Goal: Task Accomplishment & Management: Manage account settings

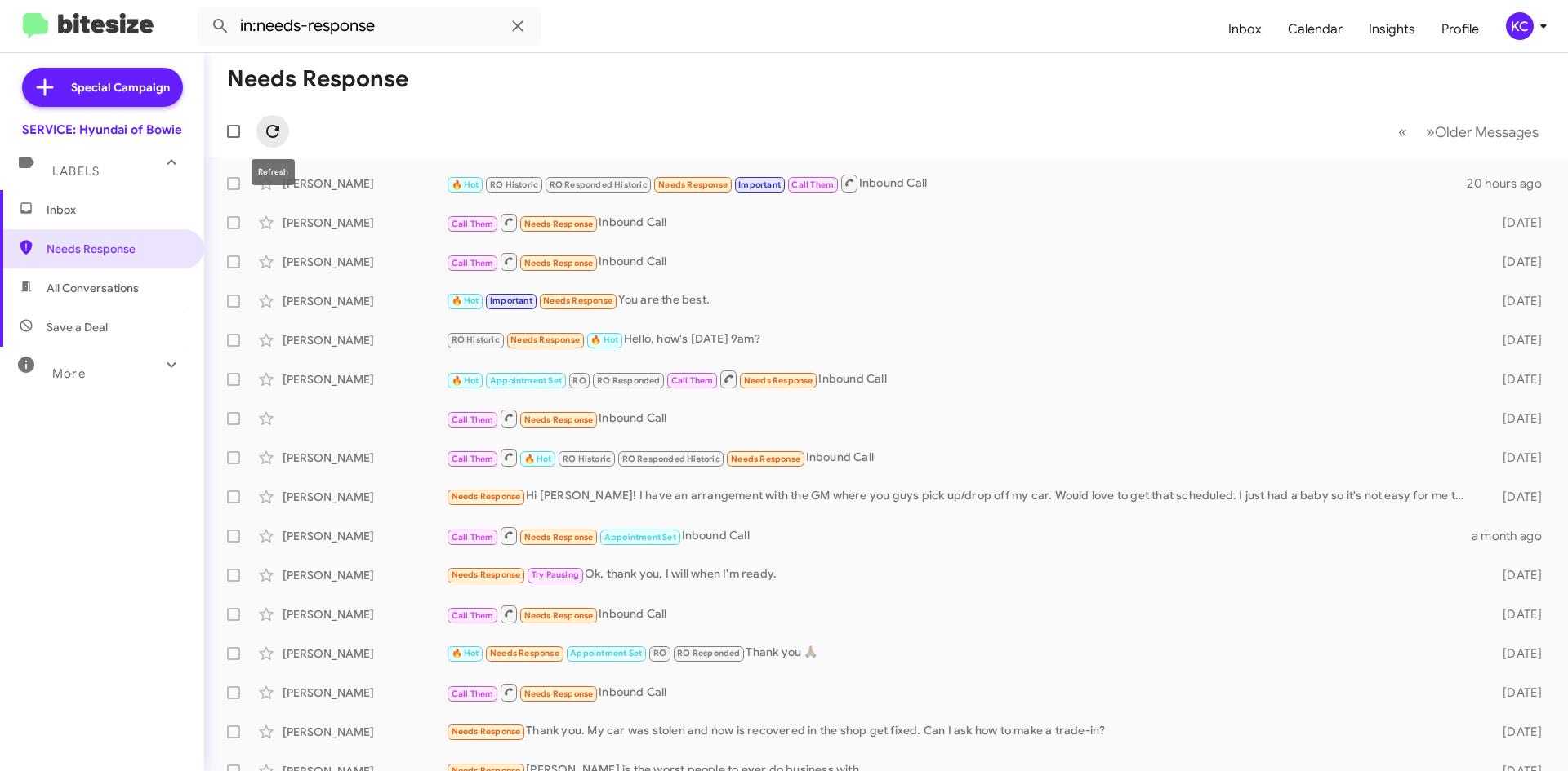
click at [270, 138] on icon at bounding box center [273, 132] width 20 height 20
click at [98, 223] on span "Inbox" at bounding box center [102, 209] width 204 height 39
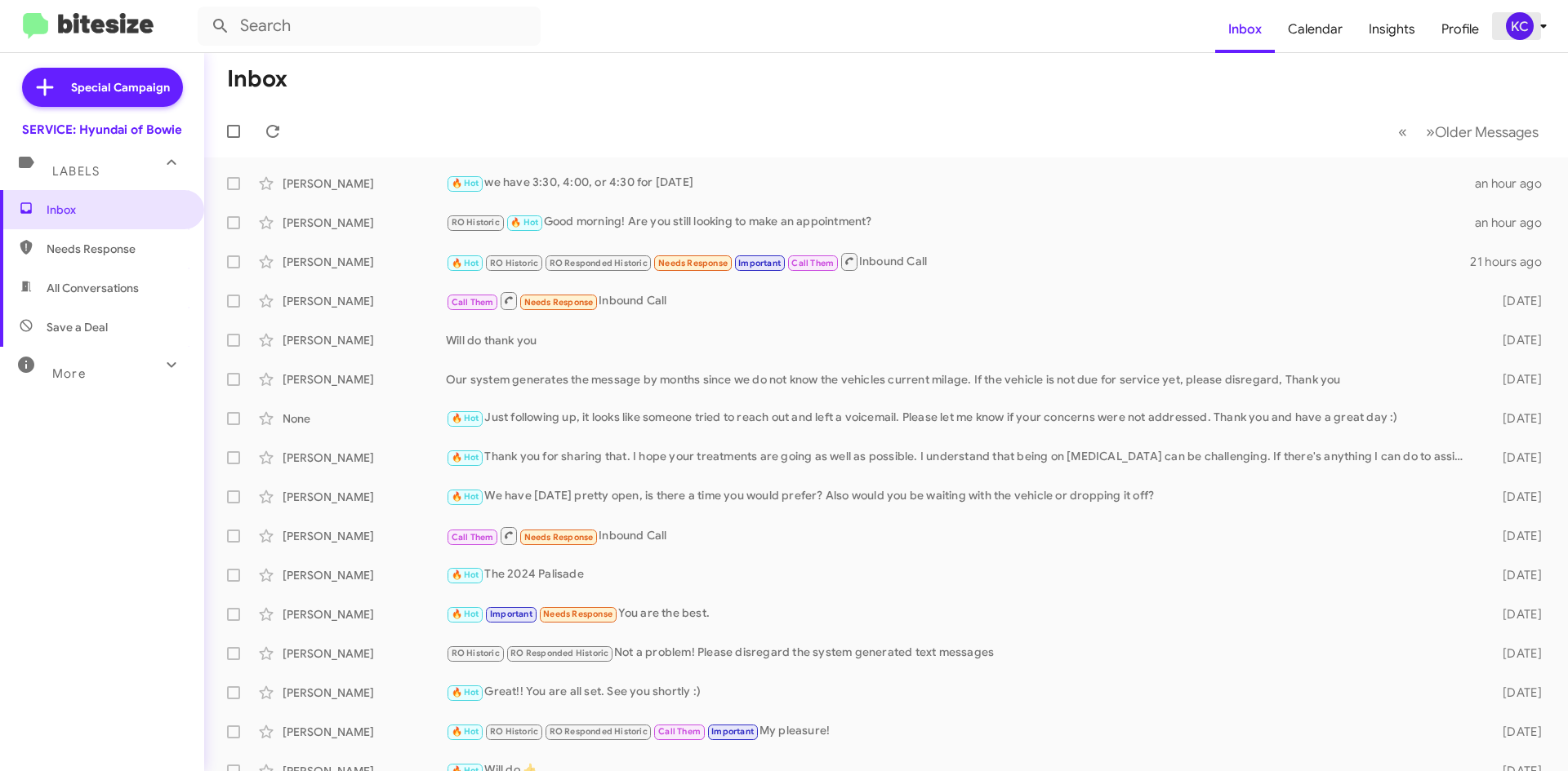
click at [1516, 27] on div "KC" at bounding box center [1519, 26] width 28 height 28
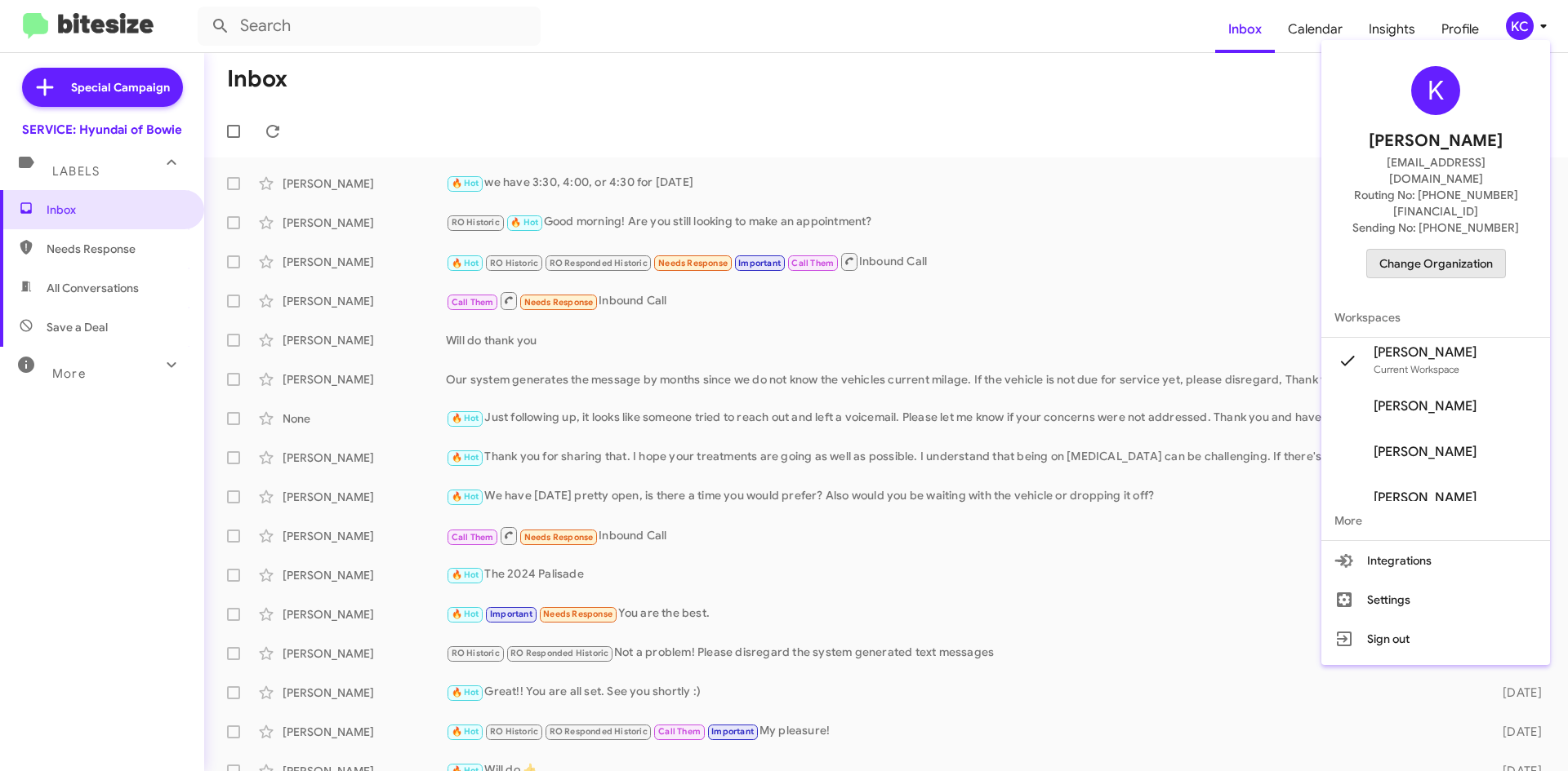
click at [1450, 250] on span "Change Organization" at bounding box center [1436, 264] width 114 height 28
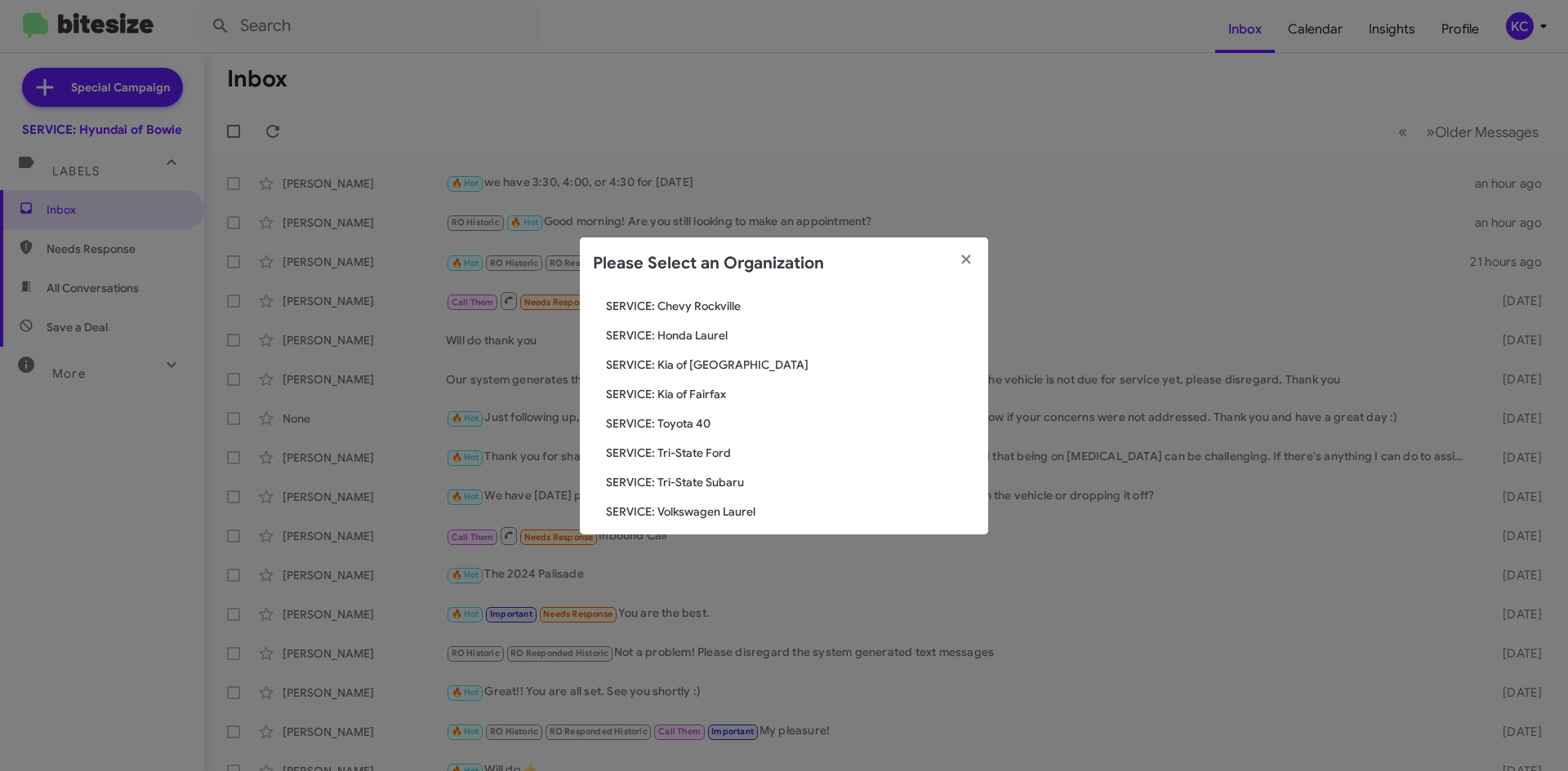
scroll to position [272, 0]
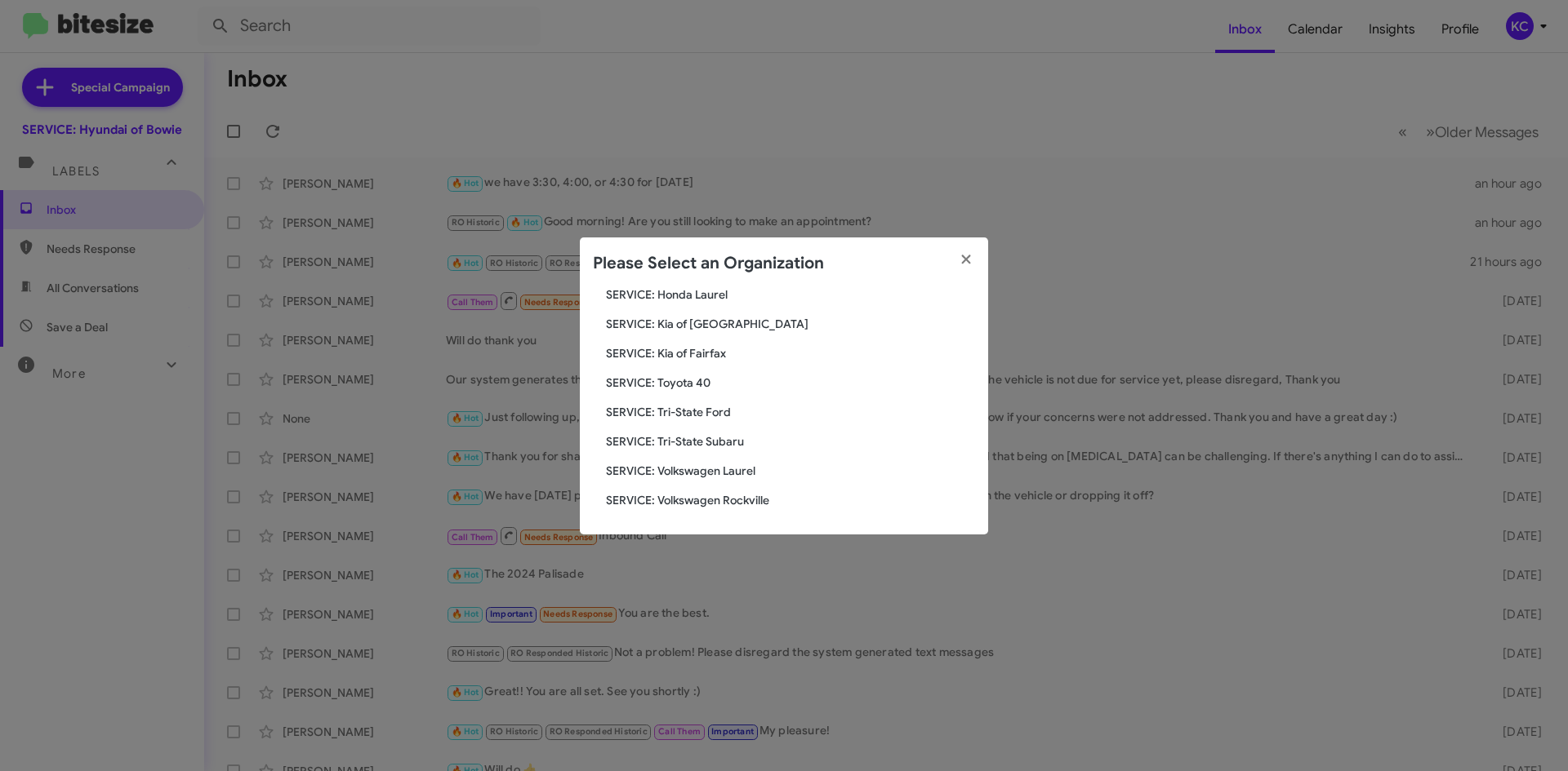
click at [677, 443] on span "SERVICE: Tri-State Subaru" at bounding box center [790, 441] width 369 height 16
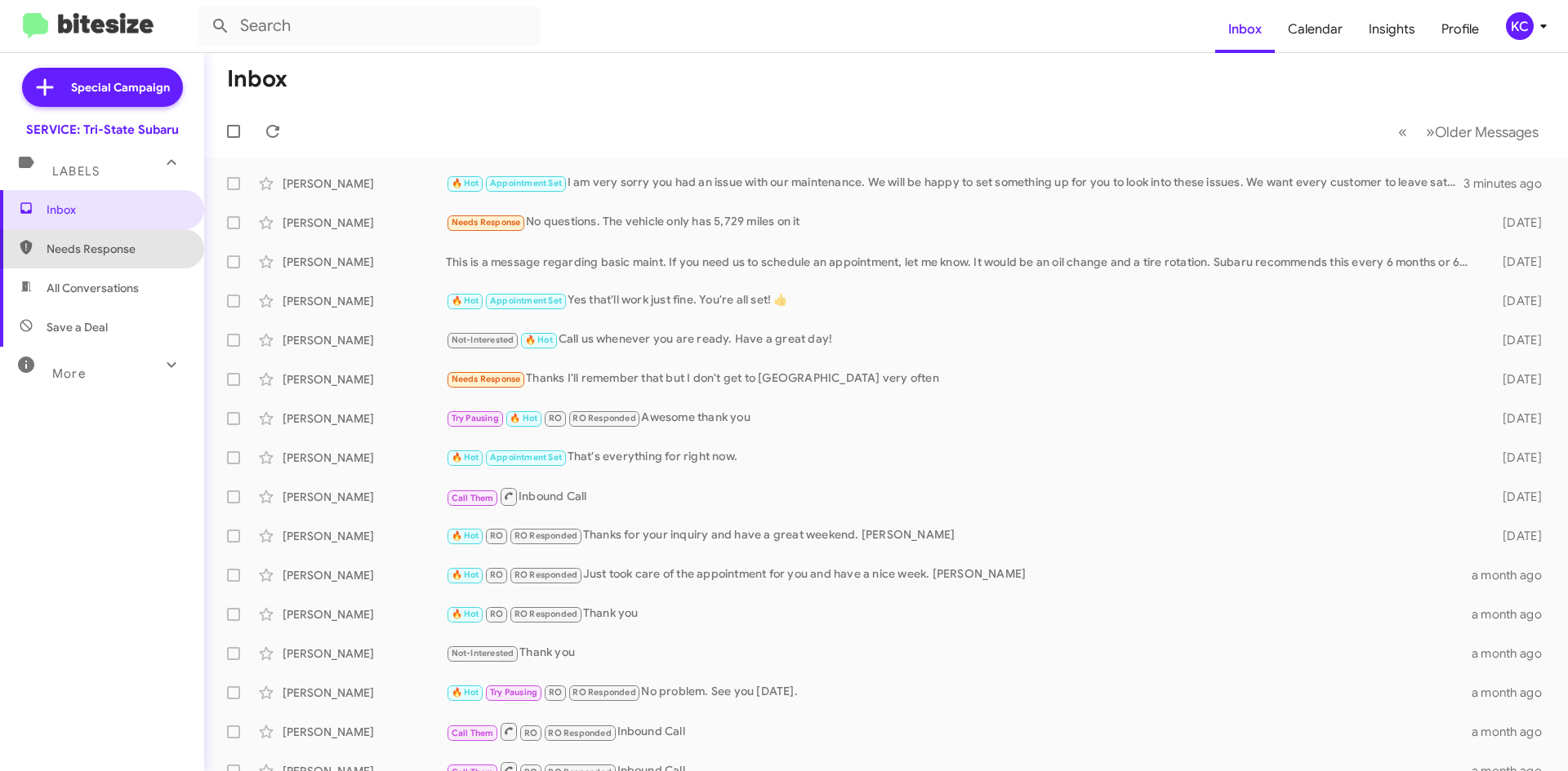
click at [122, 258] on span "Needs Response" at bounding box center [102, 248] width 204 height 39
type input "in:needs-response"
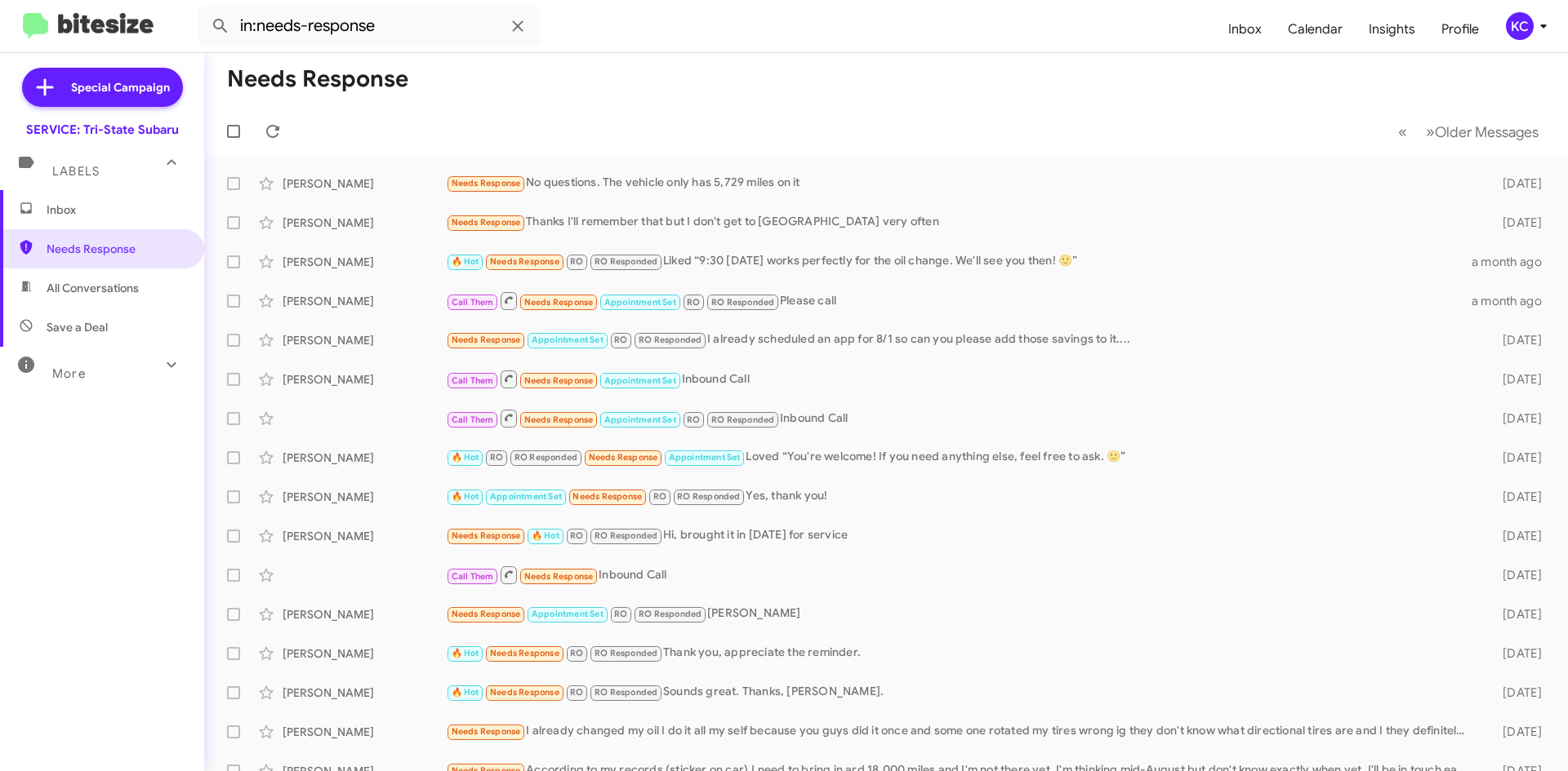
click at [1517, 43] on mat-toolbar "in:needs-response Inbox Calendar Insights Profile KC" at bounding box center [784, 26] width 1568 height 52
click at [1522, 23] on div "KC" at bounding box center [1519, 26] width 28 height 28
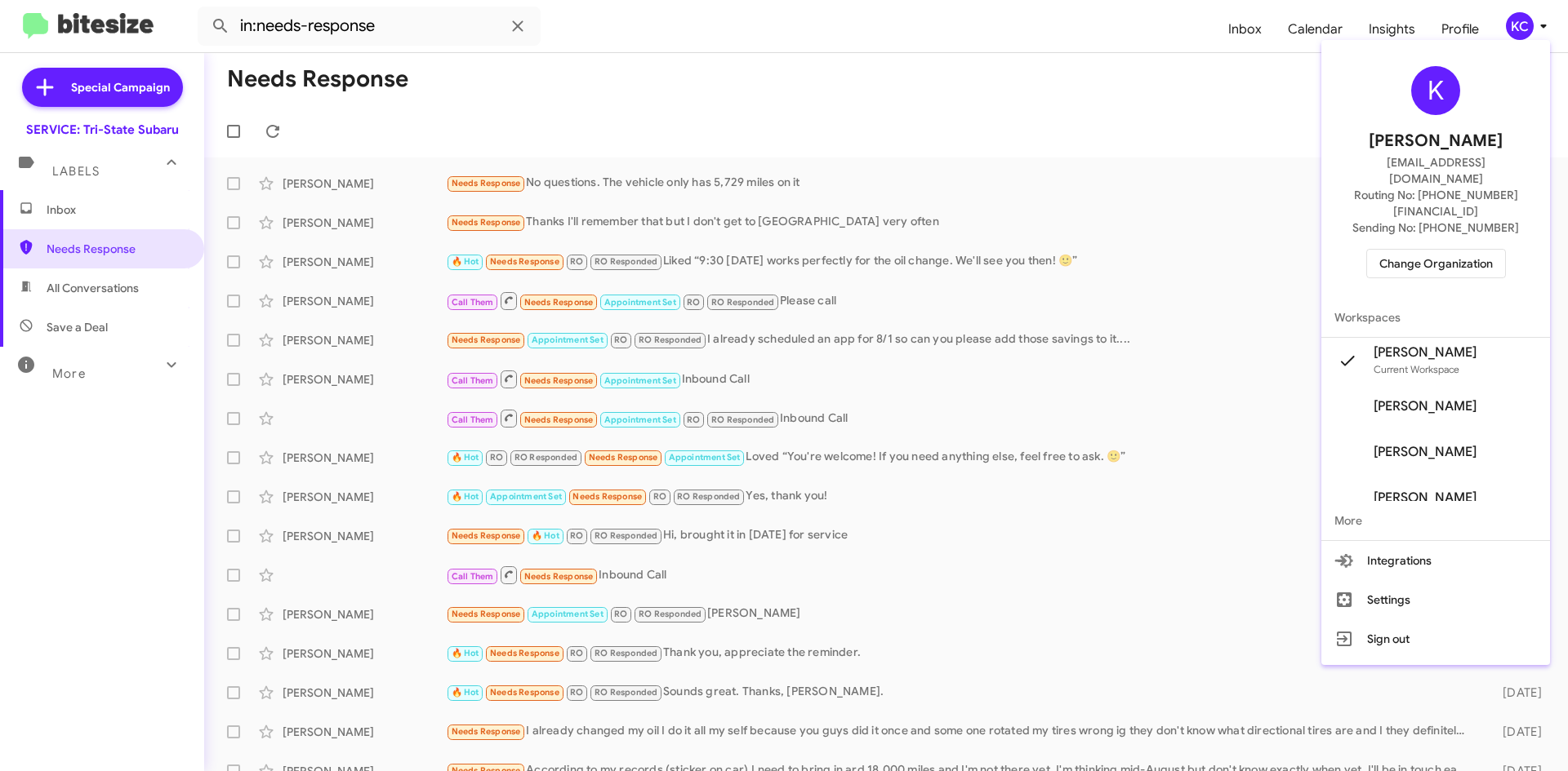
click at [1472, 250] on span "Change Organization" at bounding box center [1436, 264] width 114 height 28
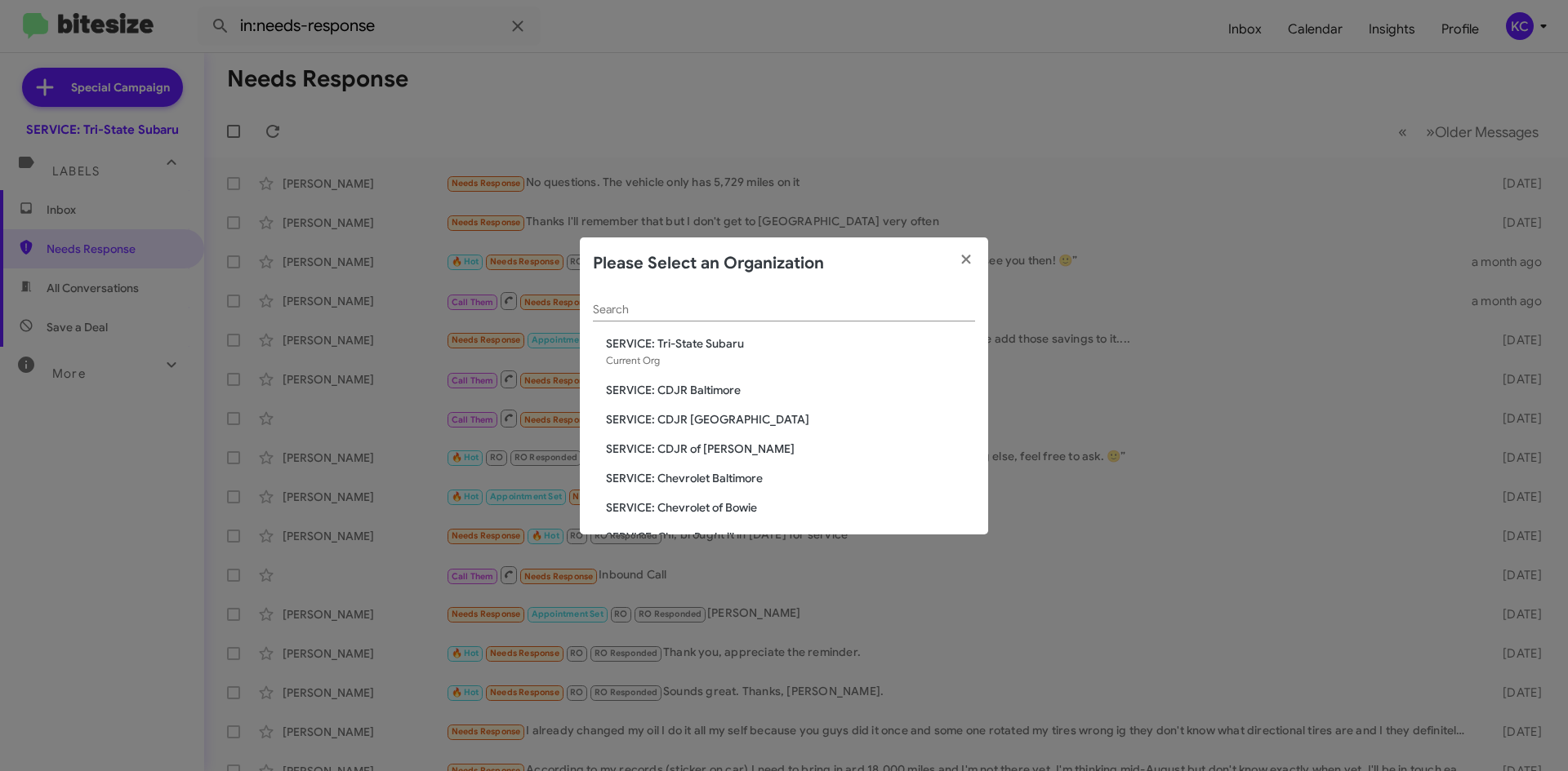
click at [728, 446] on span "SERVICE: CDJR of [PERSON_NAME]" at bounding box center [790, 449] width 369 height 16
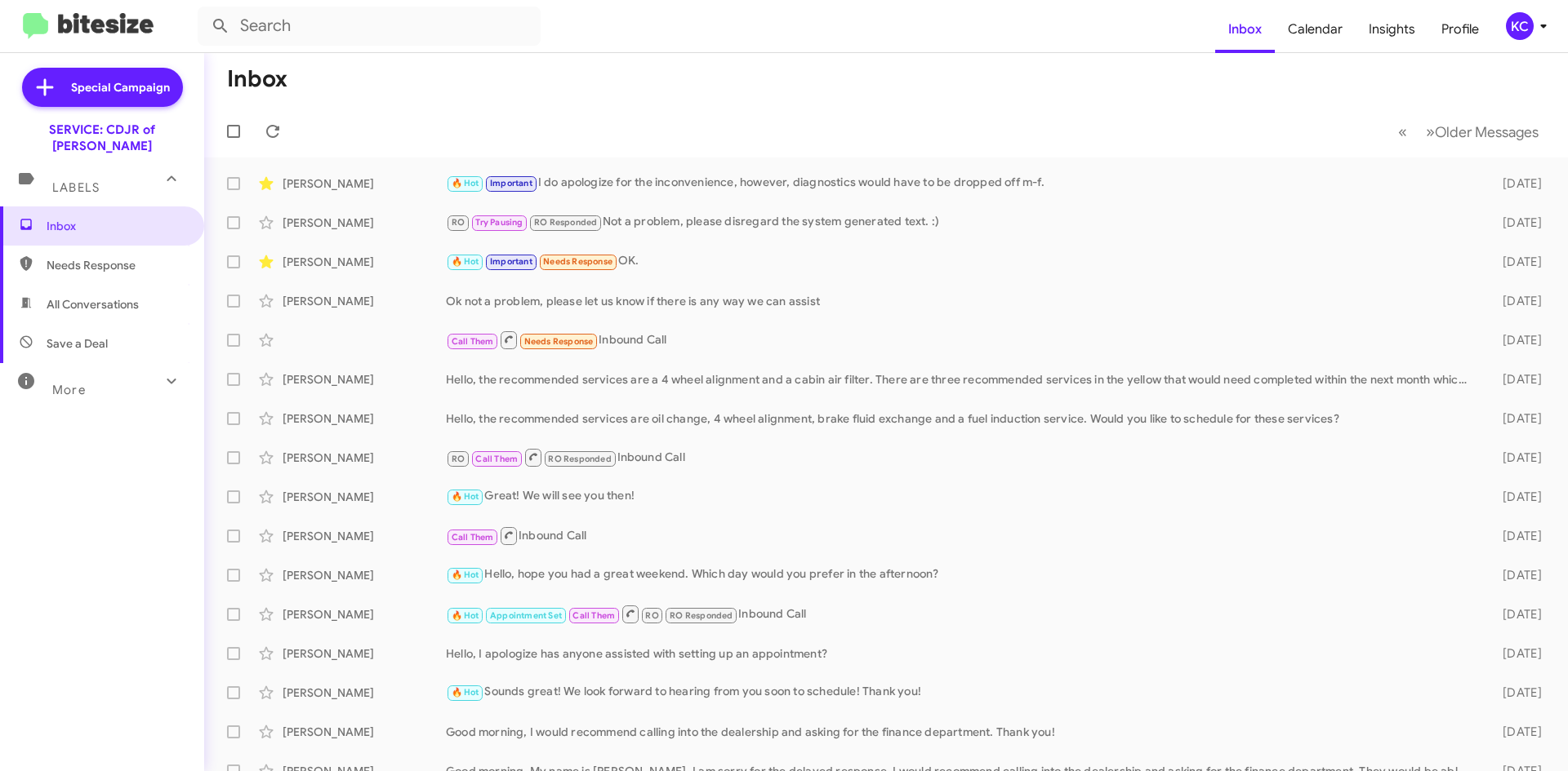
click at [67, 257] on span "Needs Response" at bounding box center [117, 265] width 139 height 16
type input "in:needs-response"
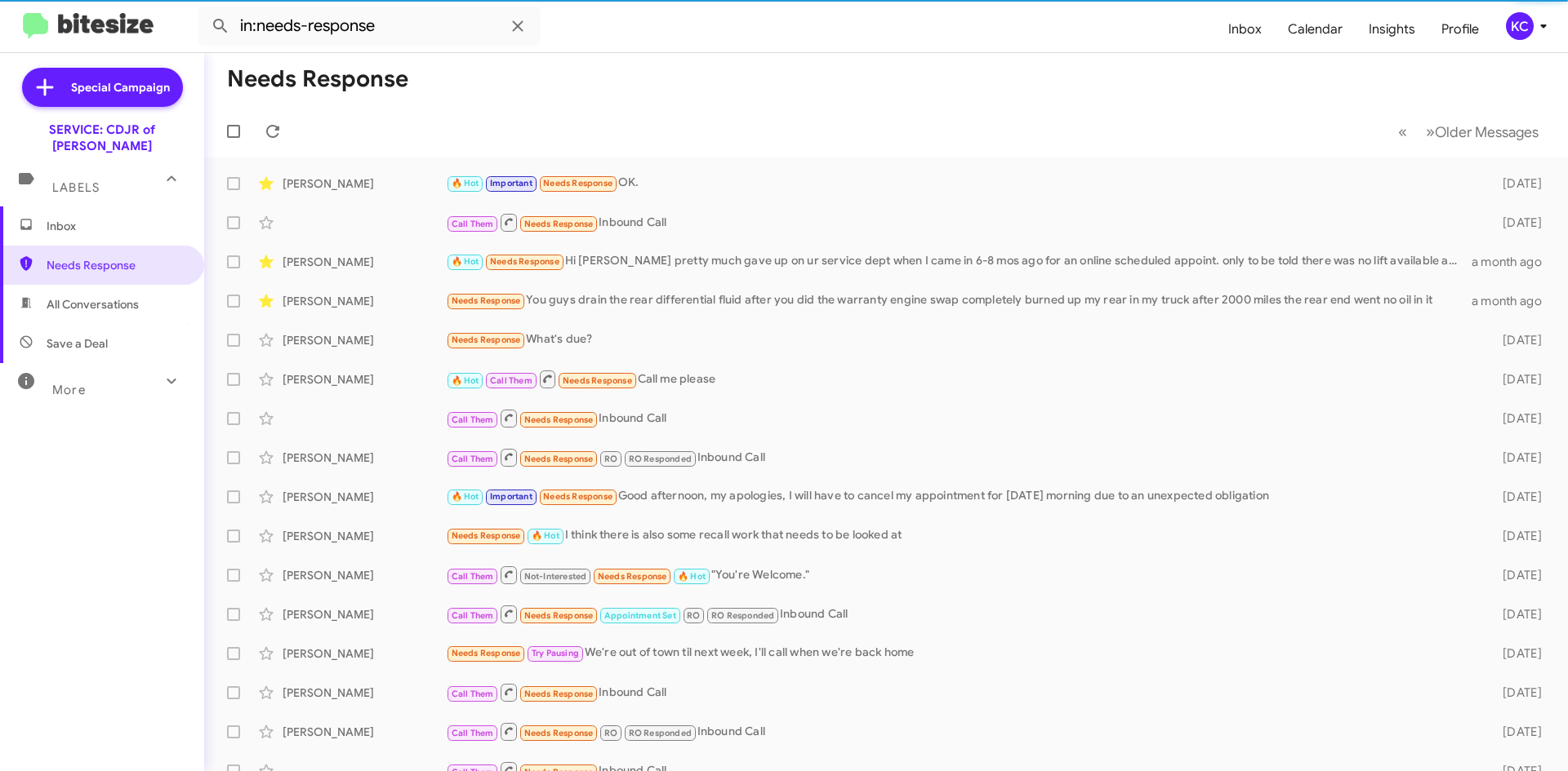
click at [79, 218] on span "Inbox" at bounding box center [117, 226] width 139 height 16
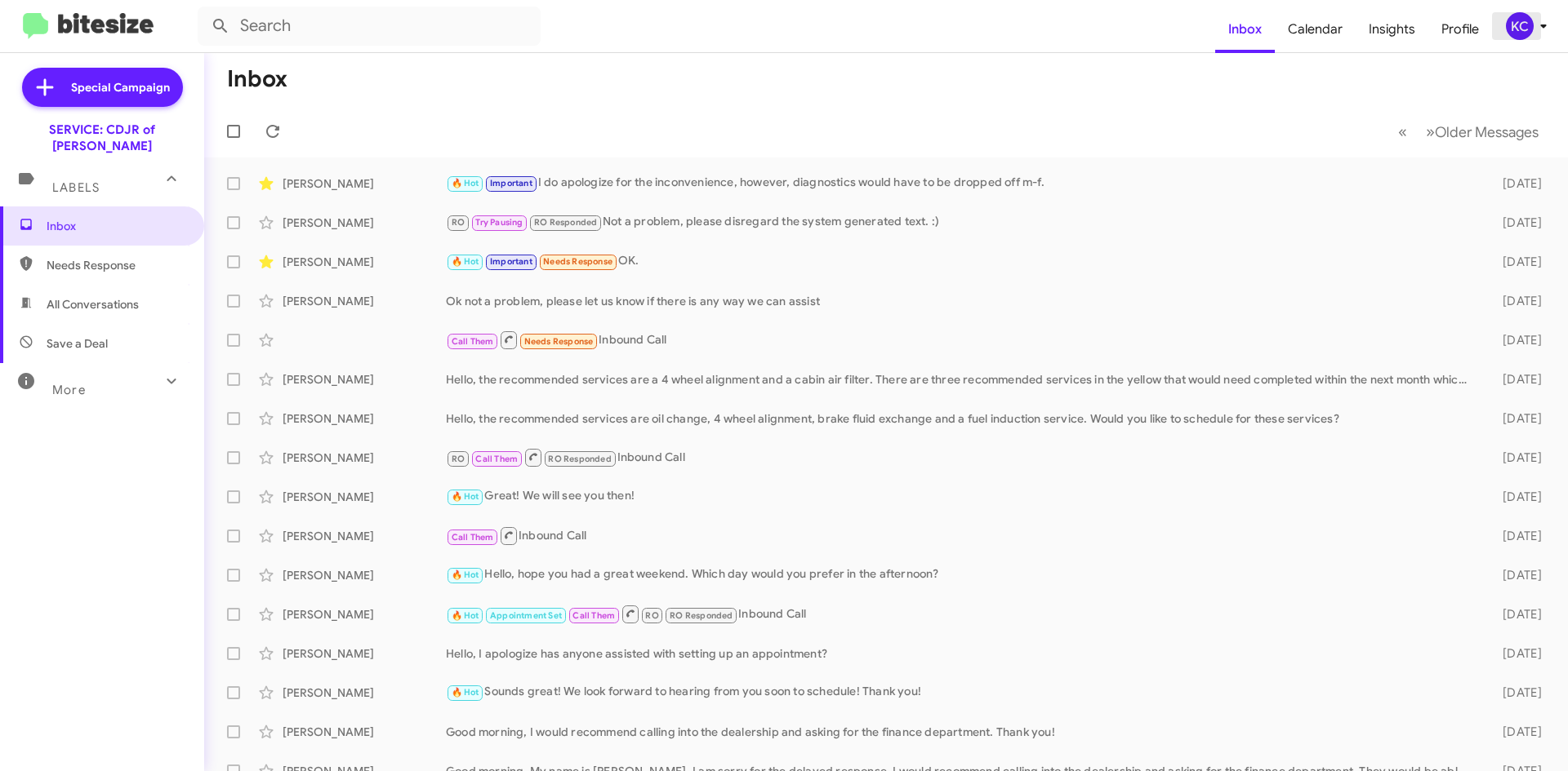
click at [1520, 33] on div "KC" at bounding box center [1519, 26] width 28 height 28
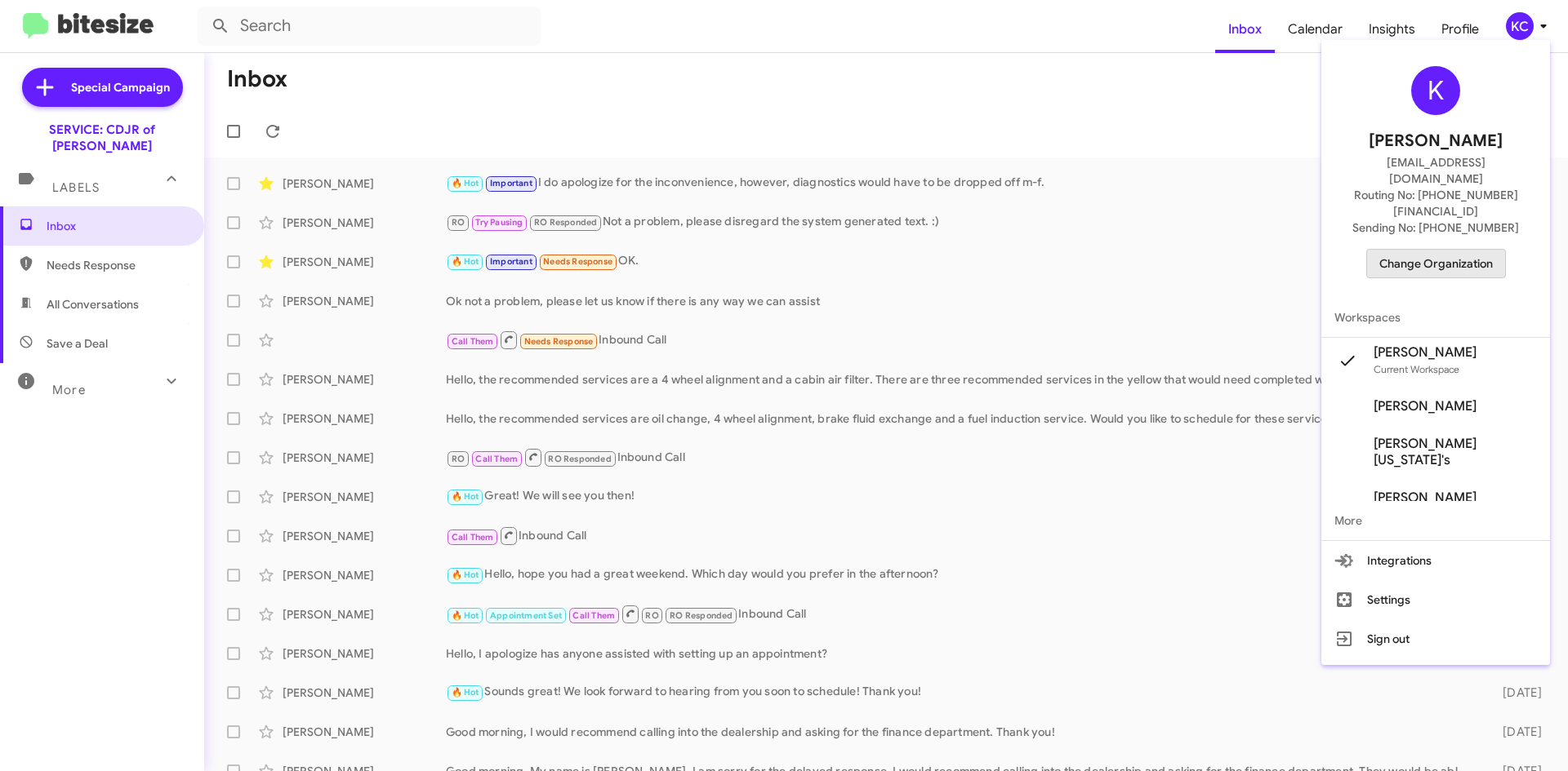
click at [1492, 250] on span "Change Organization" at bounding box center [1436, 264] width 114 height 28
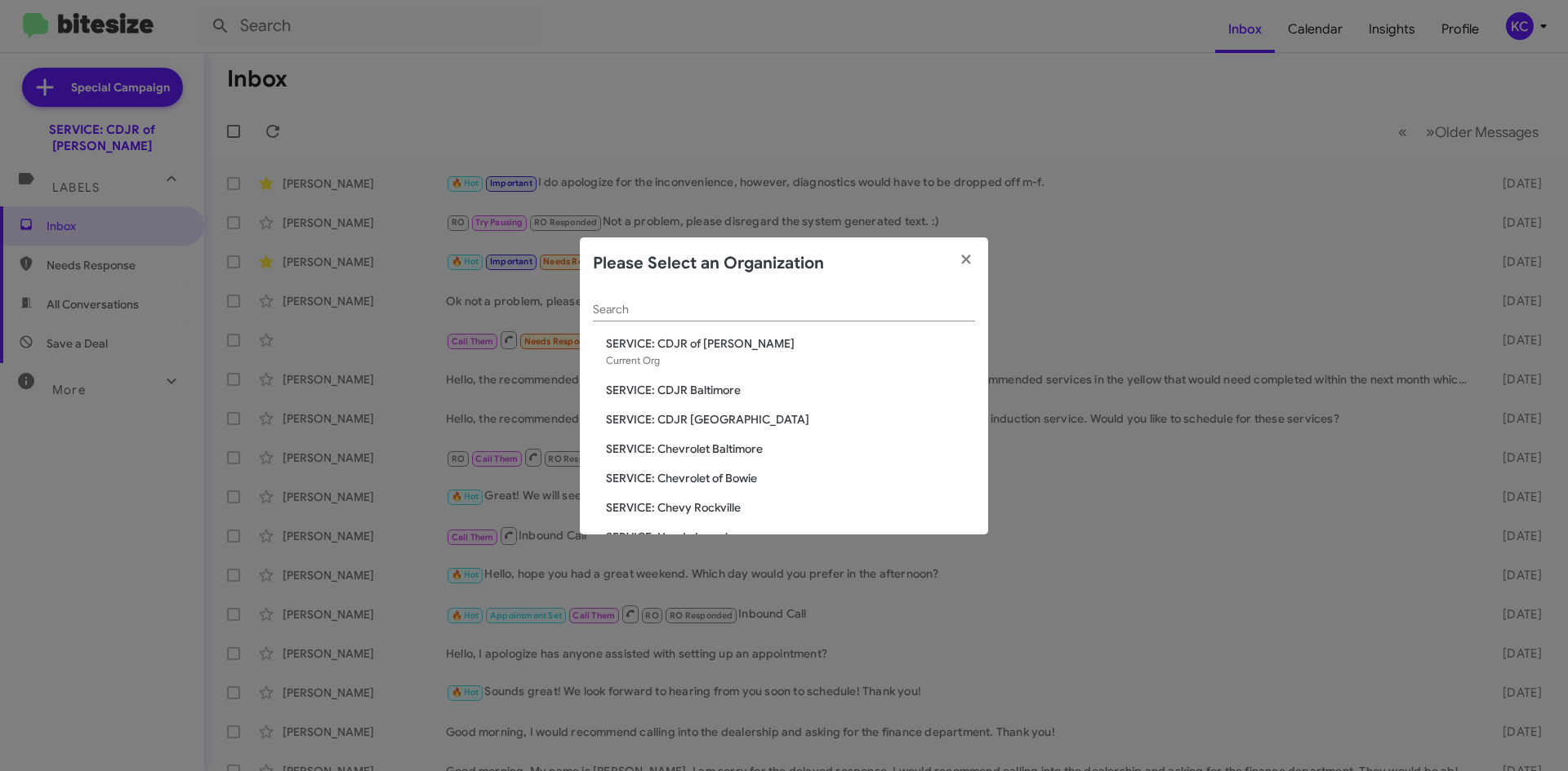
click at [731, 449] on span "SERVICE: Chevrolet Baltimore" at bounding box center [790, 449] width 369 height 16
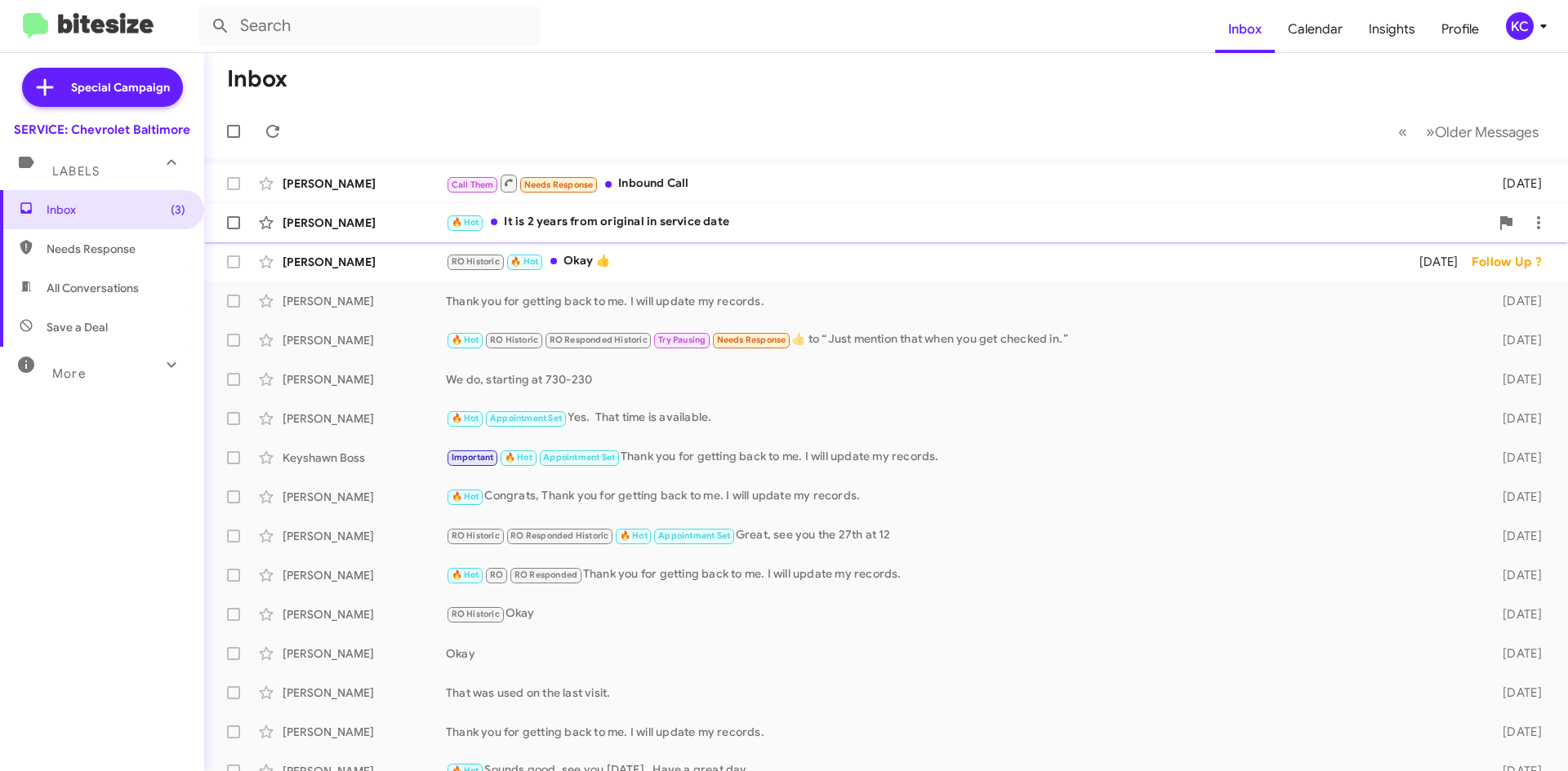
click at [746, 218] on div "🔥 Hot It is 2 years from original in service date" at bounding box center [967, 222] width 1043 height 19
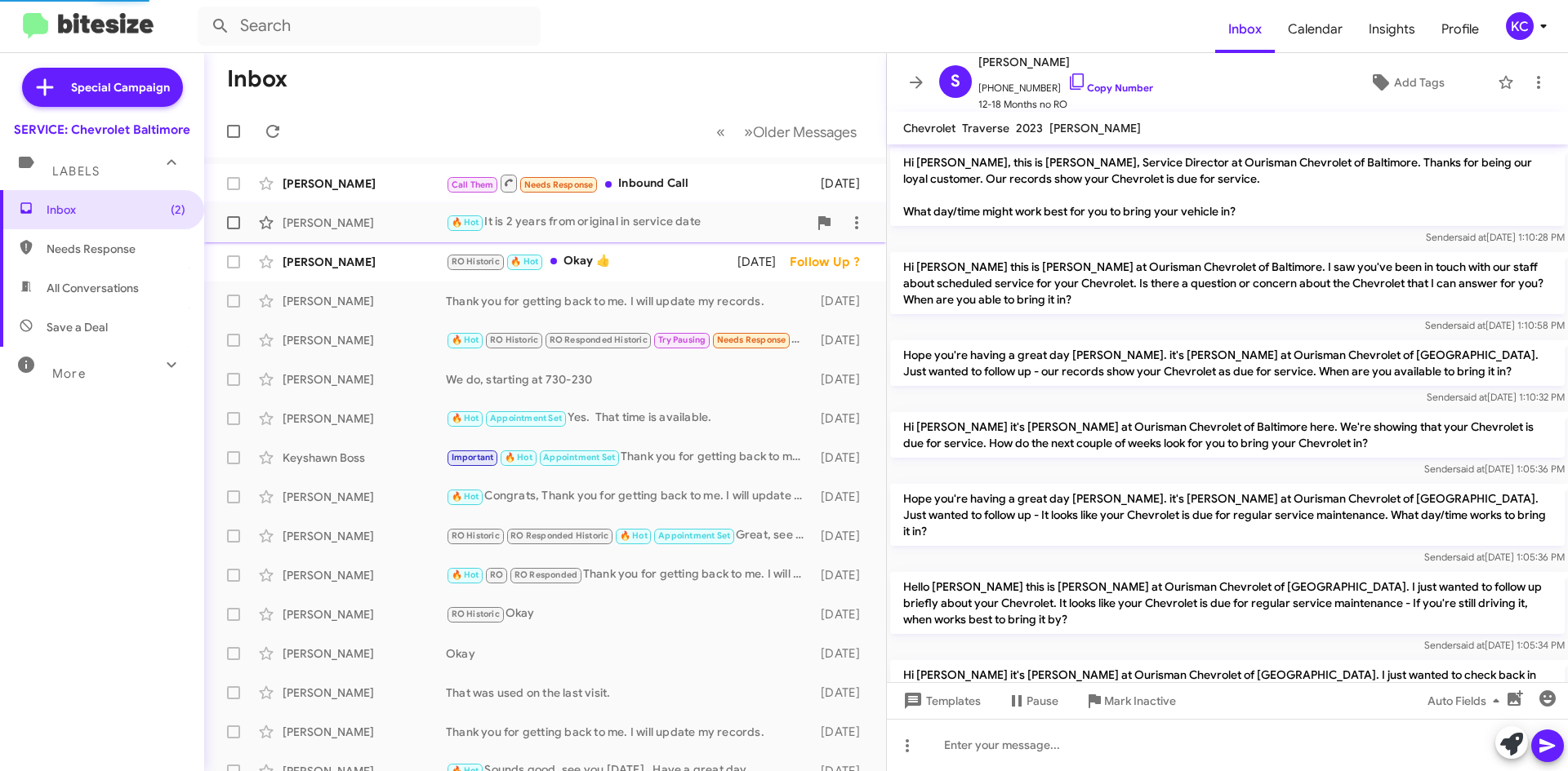
scroll to position [828, 0]
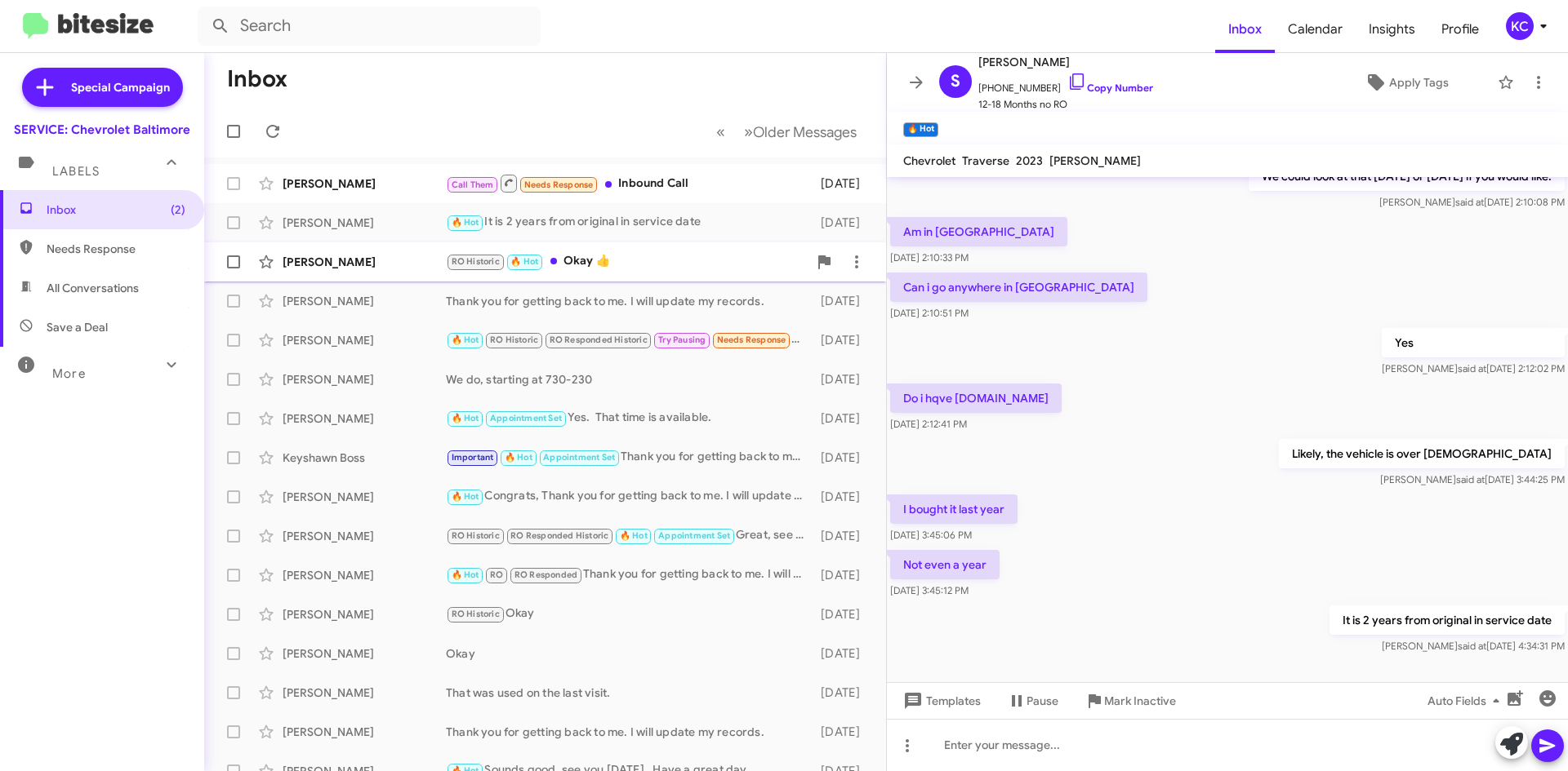
click at [595, 267] on div "RO Historic 🔥 Hot Okay 👍" at bounding box center [627, 261] width 361 height 19
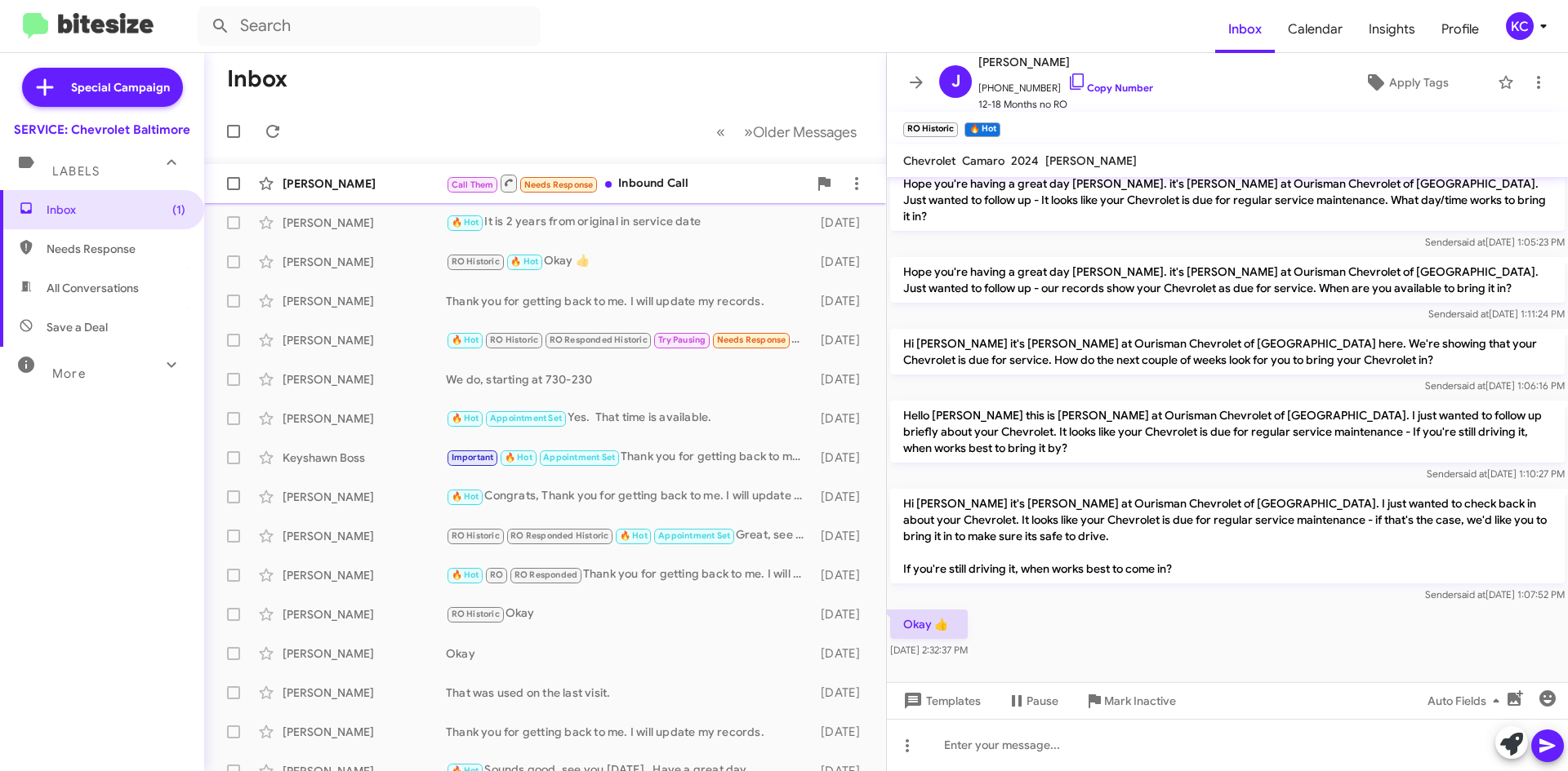
click at [647, 176] on div "Call Them Needs Response Inbound Call" at bounding box center [627, 183] width 361 height 21
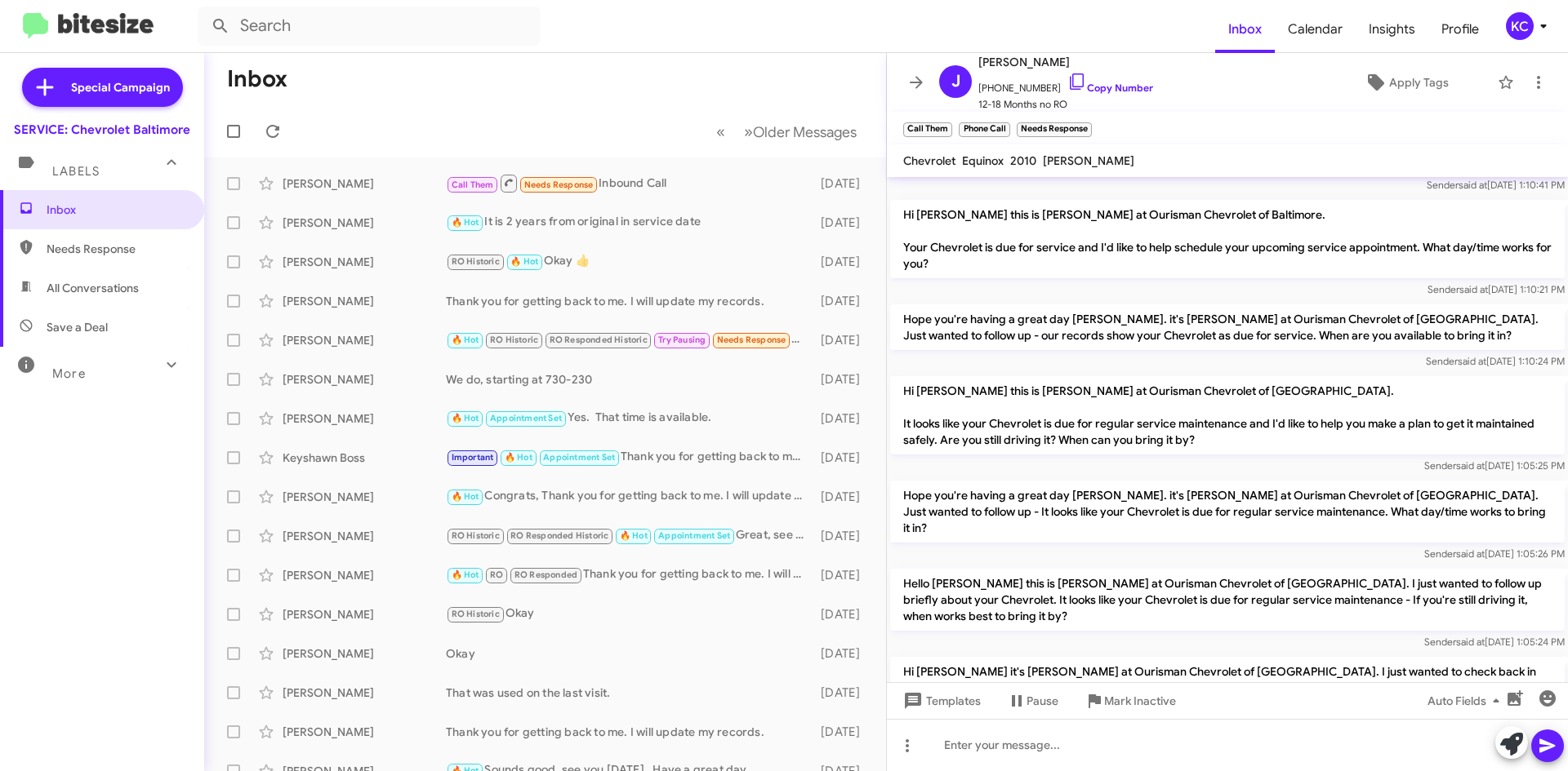
scroll to position [392, 0]
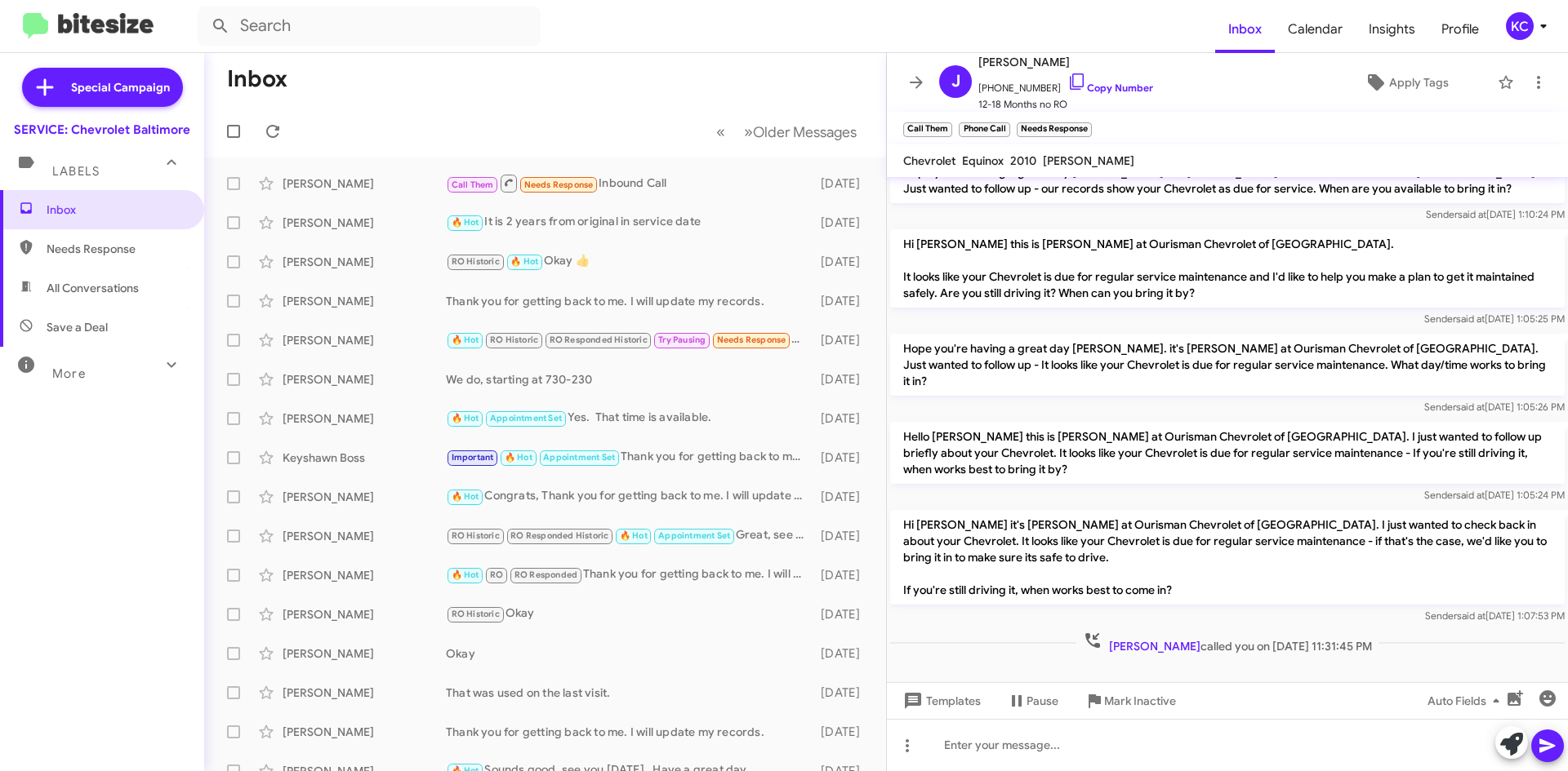
click at [1518, 7] on mat-toolbar "Inbox Calendar Insights Profile KC" at bounding box center [784, 26] width 1568 height 52
click at [1521, 16] on div "KC" at bounding box center [1519, 26] width 28 height 28
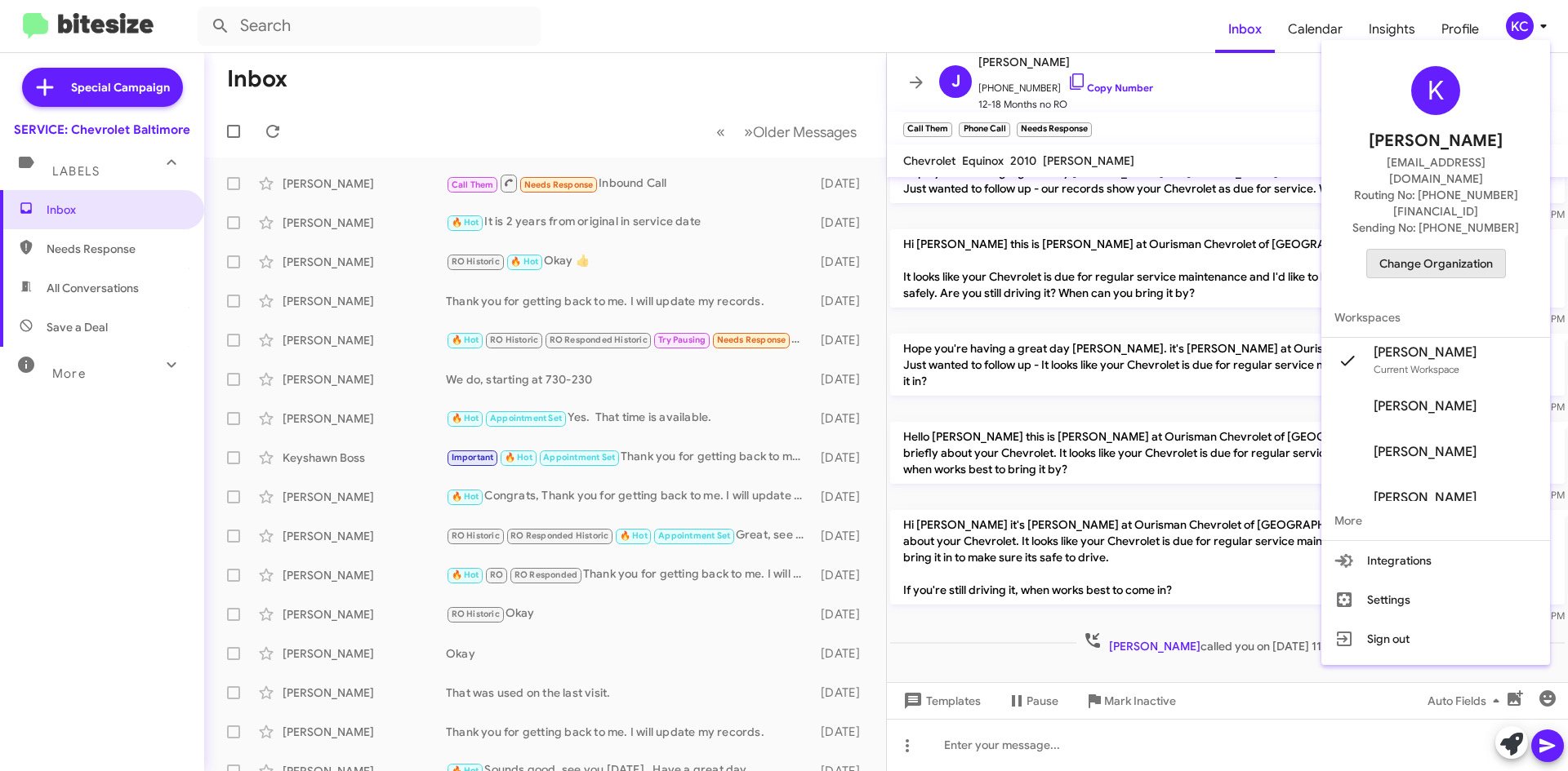
click at [1455, 250] on span "Change Organization" at bounding box center [1436, 264] width 114 height 28
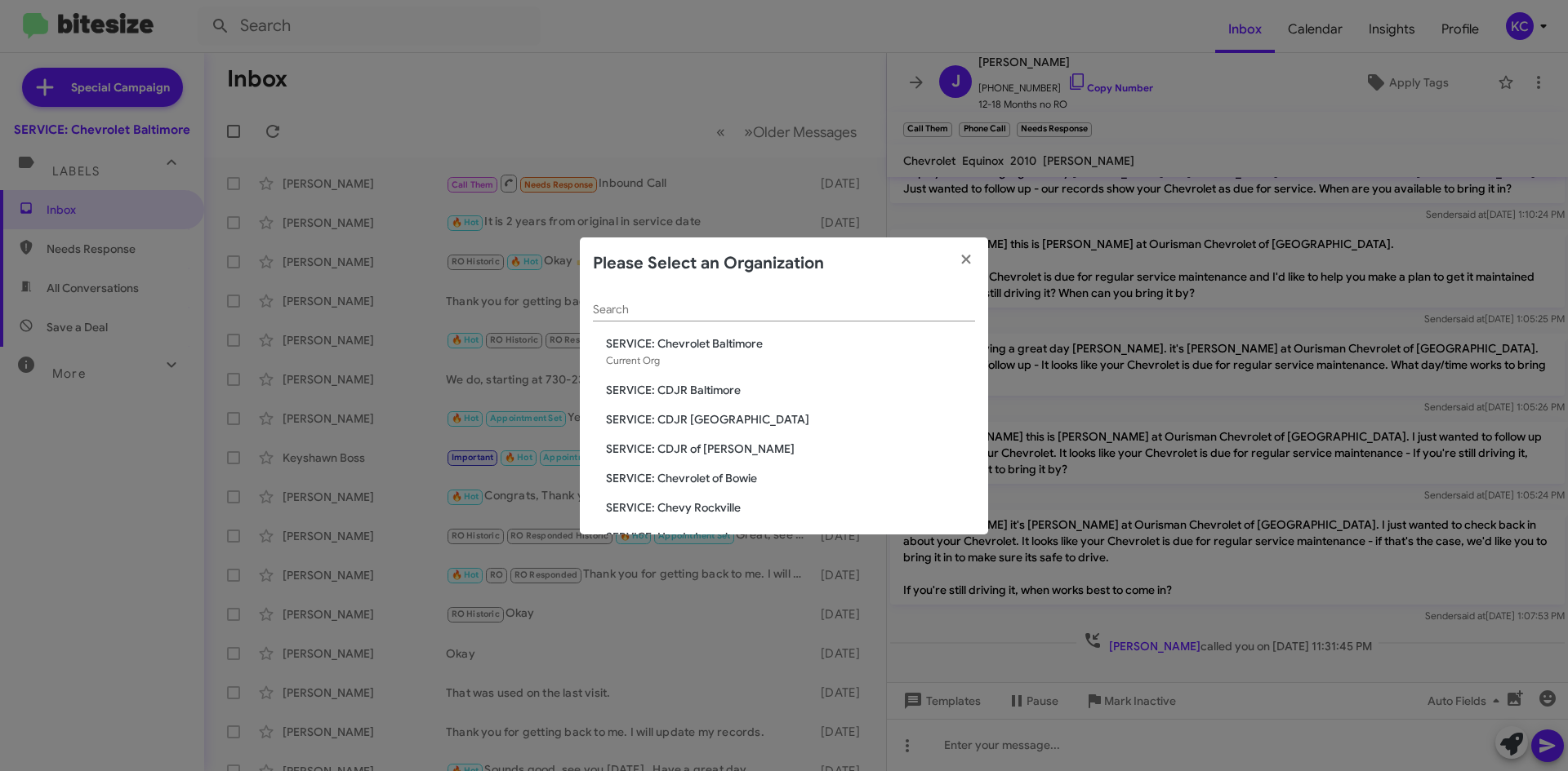
scroll to position [81, 0]
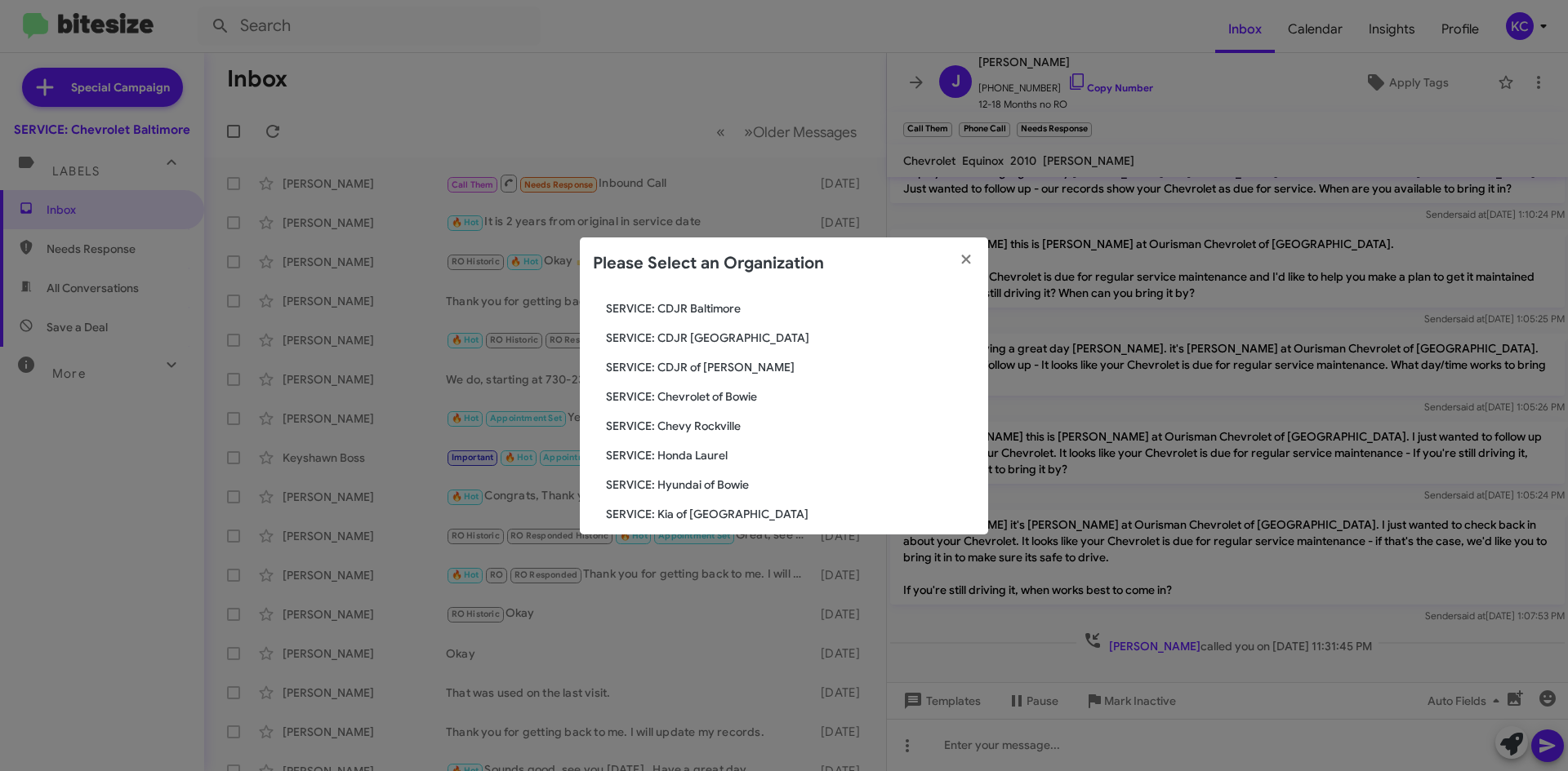
click at [725, 481] on span "SERVICE: Hyundai of Bowie" at bounding box center [790, 485] width 369 height 16
